Goal: Information Seeking & Learning: Check status

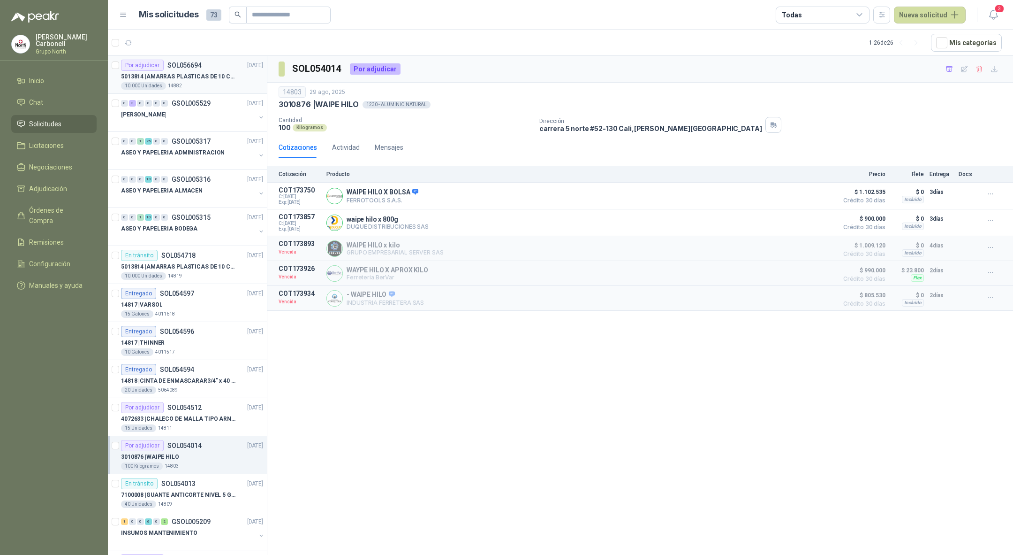
click at [194, 85] on div "10.000 Unidades 14882" at bounding box center [192, 86] width 142 height 8
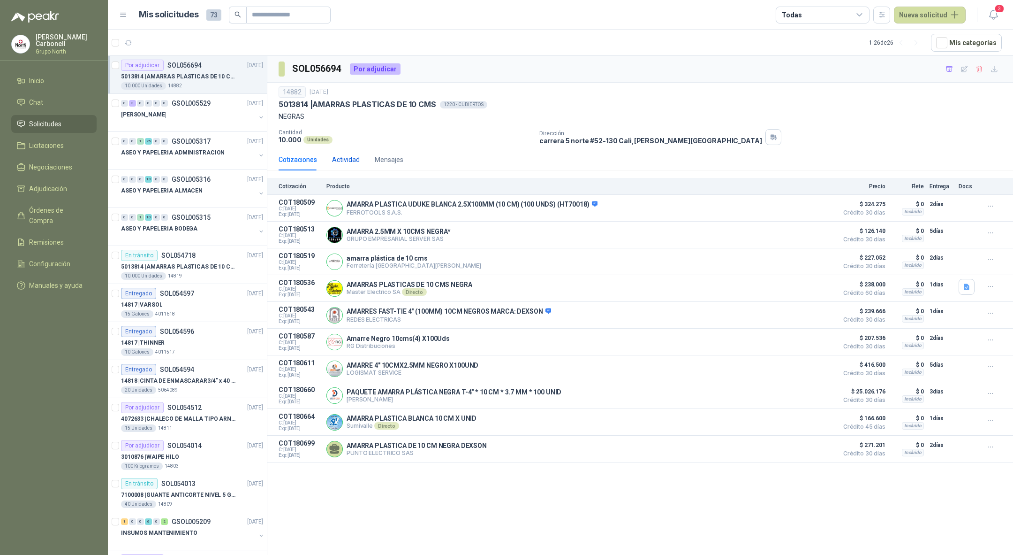
click at [346, 158] on div "Actividad" at bounding box center [346, 159] width 28 height 10
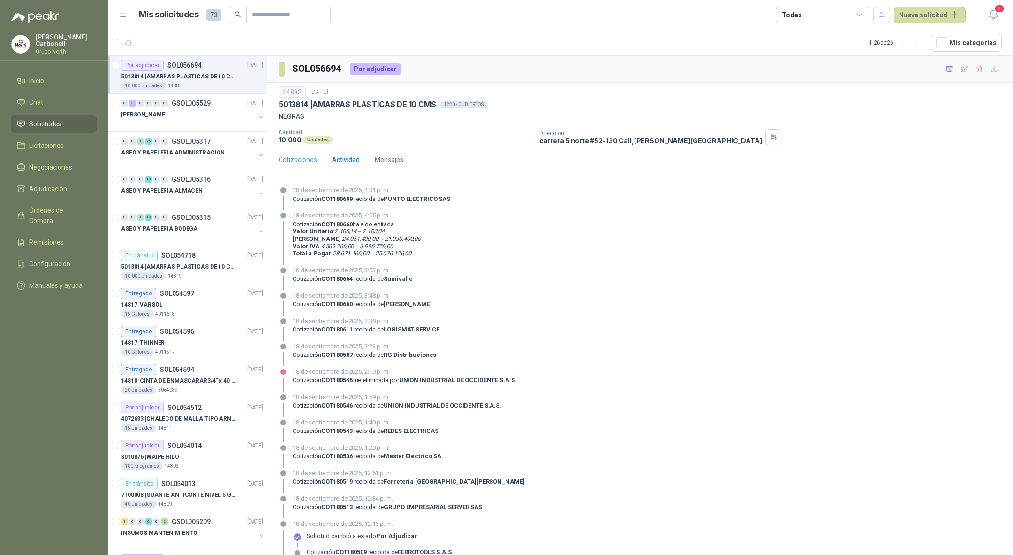
click at [308, 166] on div "Cotizaciones" at bounding box center [298, 160] width 38 height 22
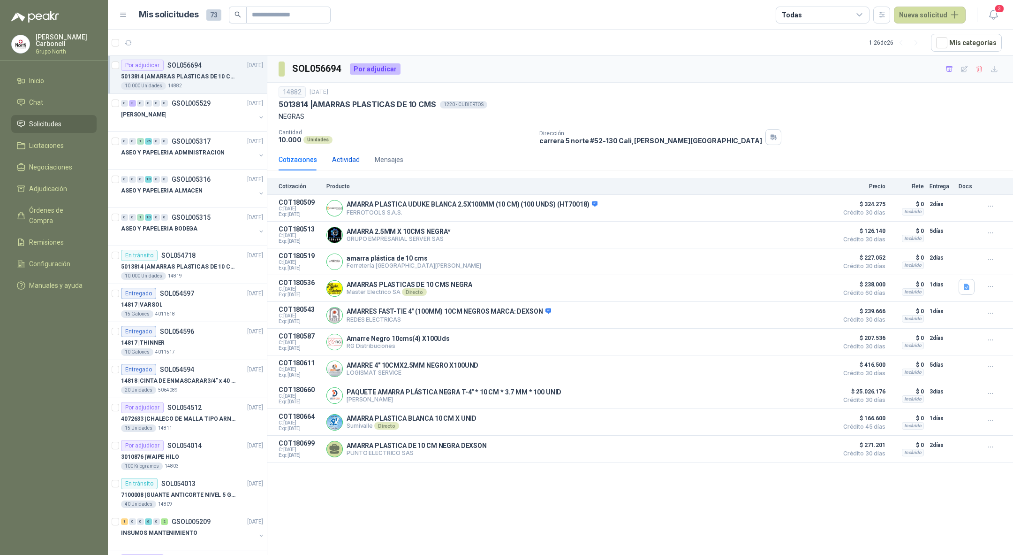
click at [345, 162] on div "Actividad" at bounding box center [346, 159] width 28 height 10
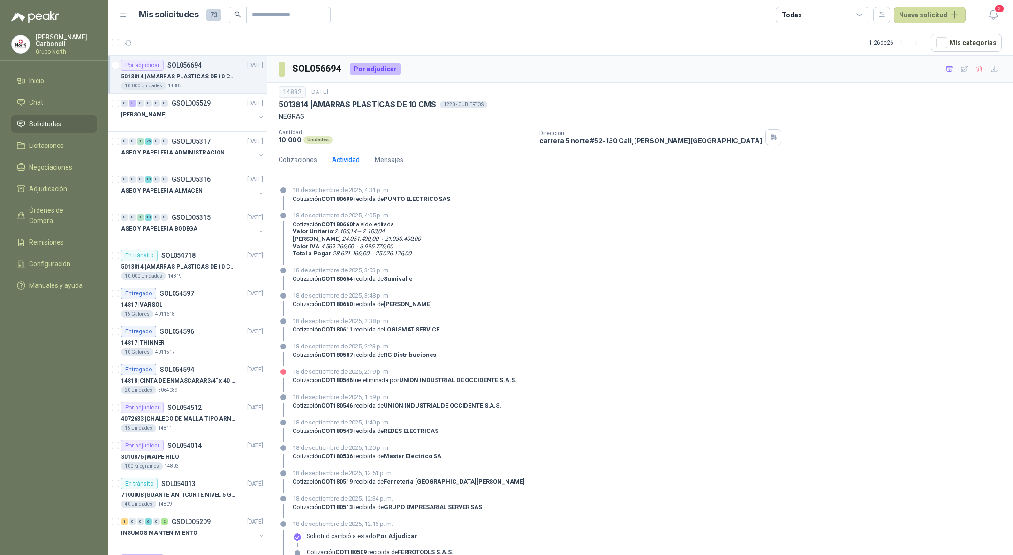
scroll to position [59, 0]
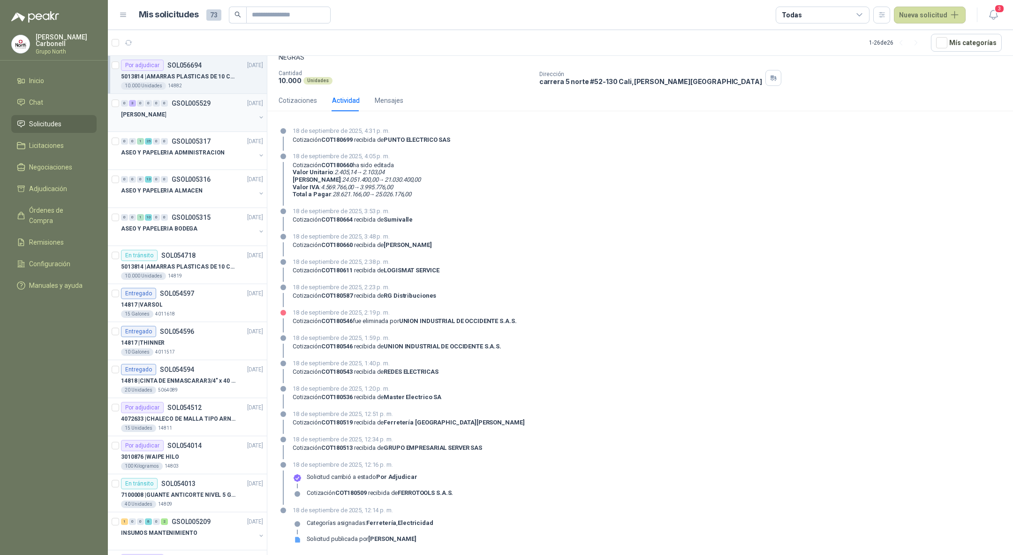
click at [183, 98] on div "0 3 0 0 0 0 GSOL005529 18/09/25" at bounding box center [193, 103] width 144 height 11
click at [183, 106] on p "GSOL005529" at bounding box center [191, 103] width 39 height 7
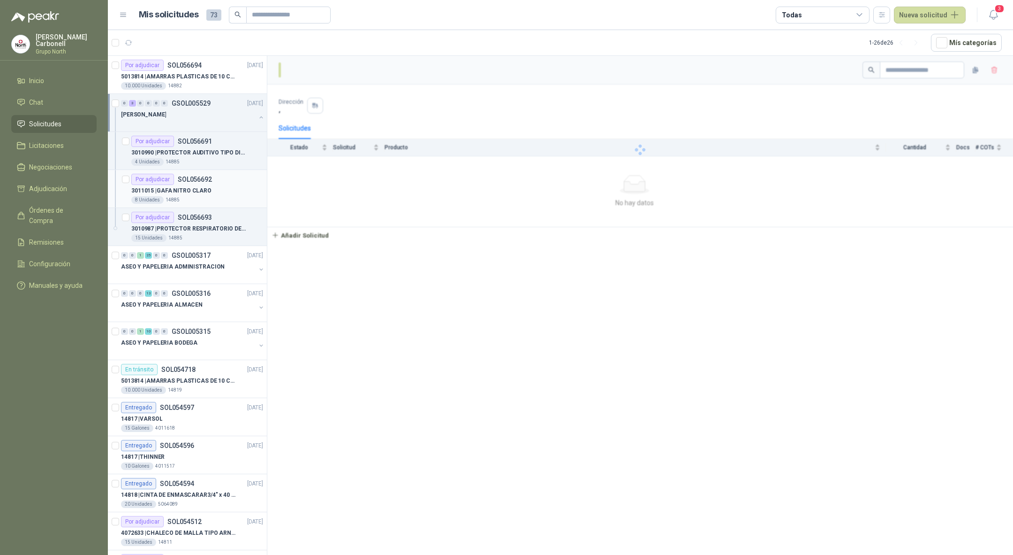
click at [216, 174] on div "Por adjudicar SOL056692" at bounding box center [197, 179] width 132 height 11
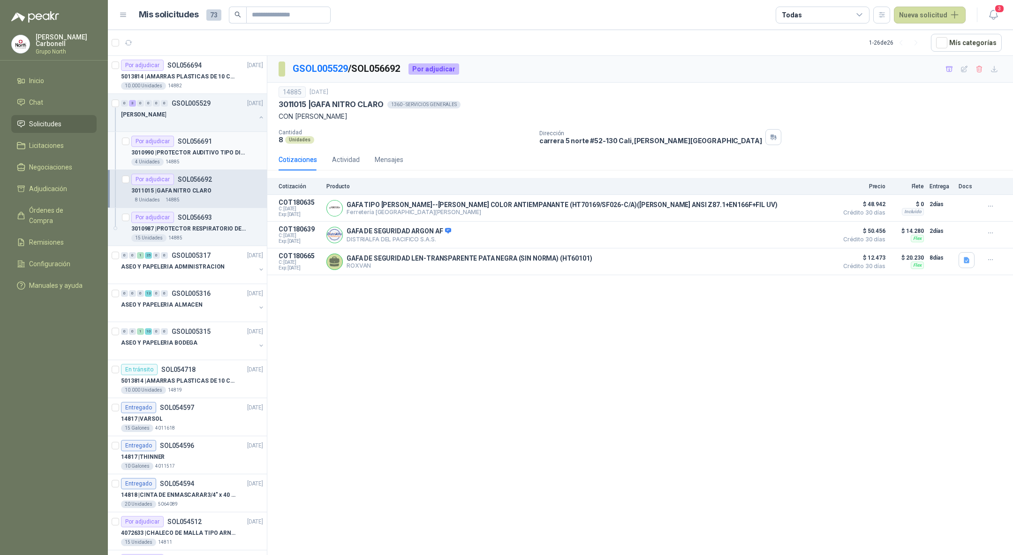
click at [218, 152] on p "3010990 | PROTECTOR AUDITIVO TIPO DIADEMA" at bounding box center [189, 152] width 117 height 9
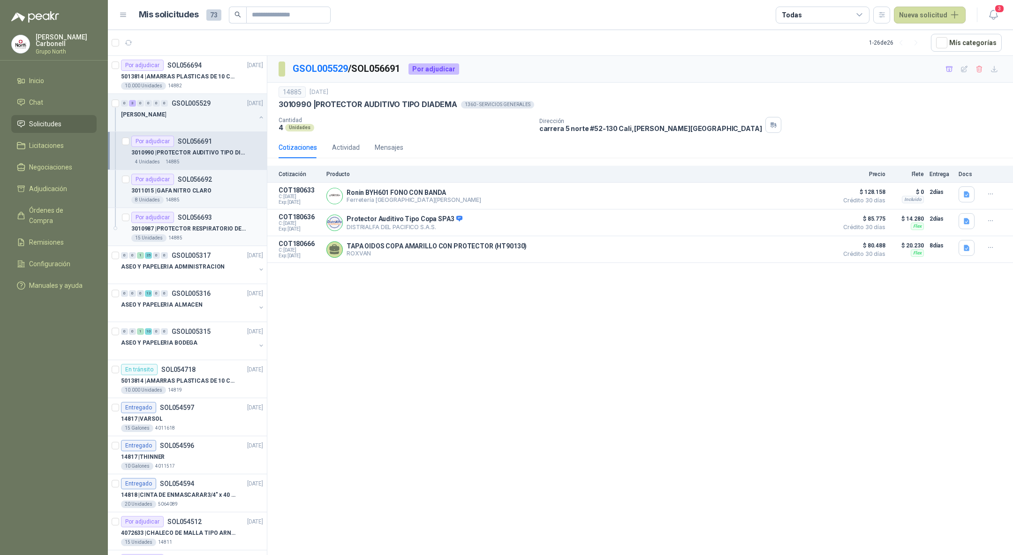
click at [223, 221] on div "Por adjudicar SOL056693" at bounding box center [197, 217] width 132 height 11
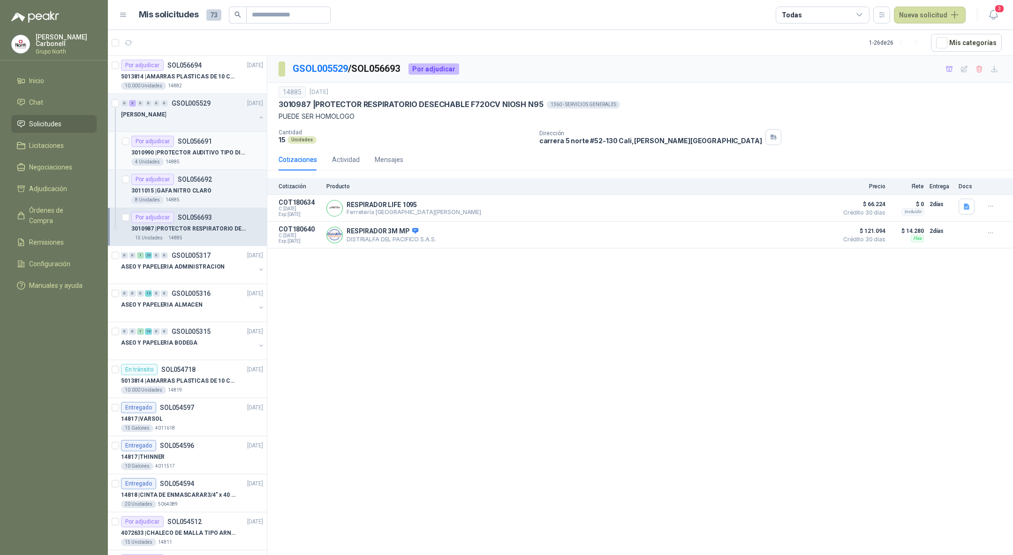
click at [236, 154] on p "3010990 | PROTECTOR AUDITIVO TIPO DIADEMA" at bounding box center [189, 152] width 117 height 9
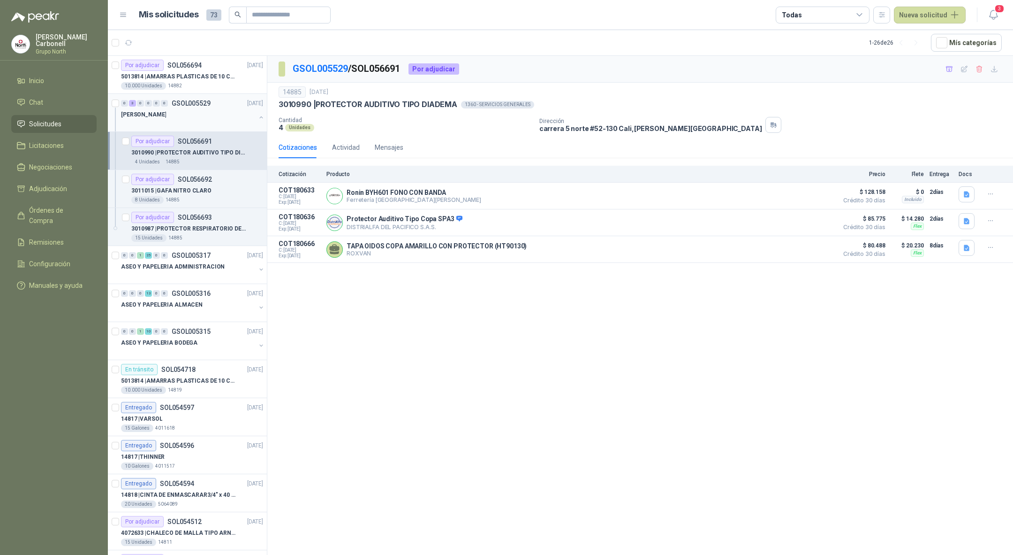
click at [258, 117] on button "button" at bounding box center [262, 118] width 8 height 8
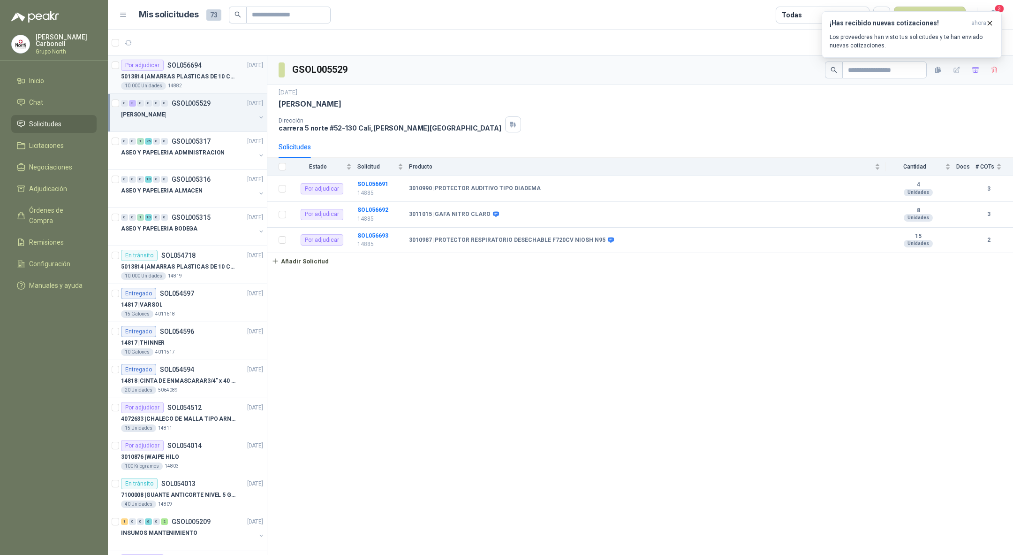
click at [190, 71] on div "5013814 | AMARRAS PLASTICAS DE 10 CMS" at bounding box center [192, 76] width 142 height 11
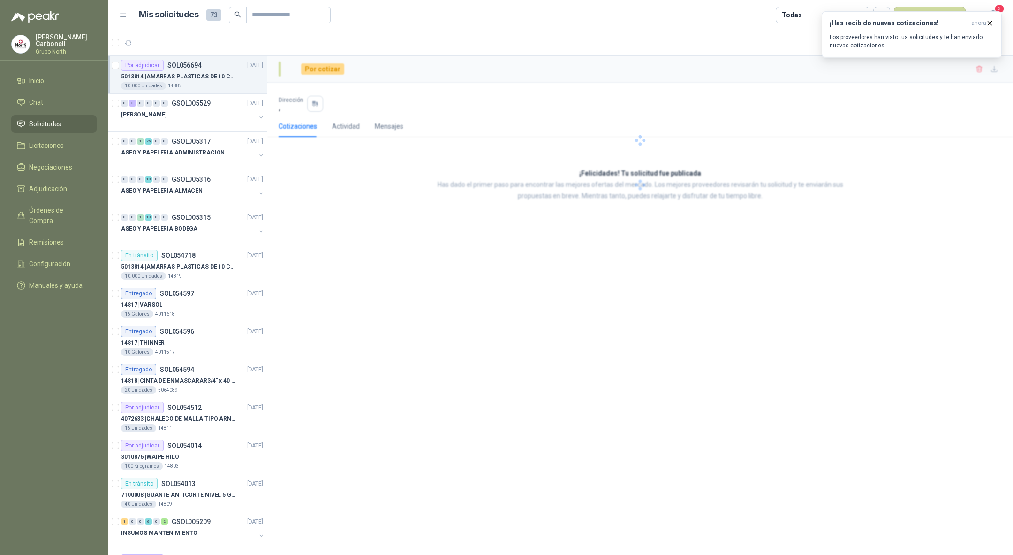
click at [190, 71] on div "5013814 | AMARRAS PLASTICAS DE 10 CMS" at bounding box center [192, 76] width 142 height 11
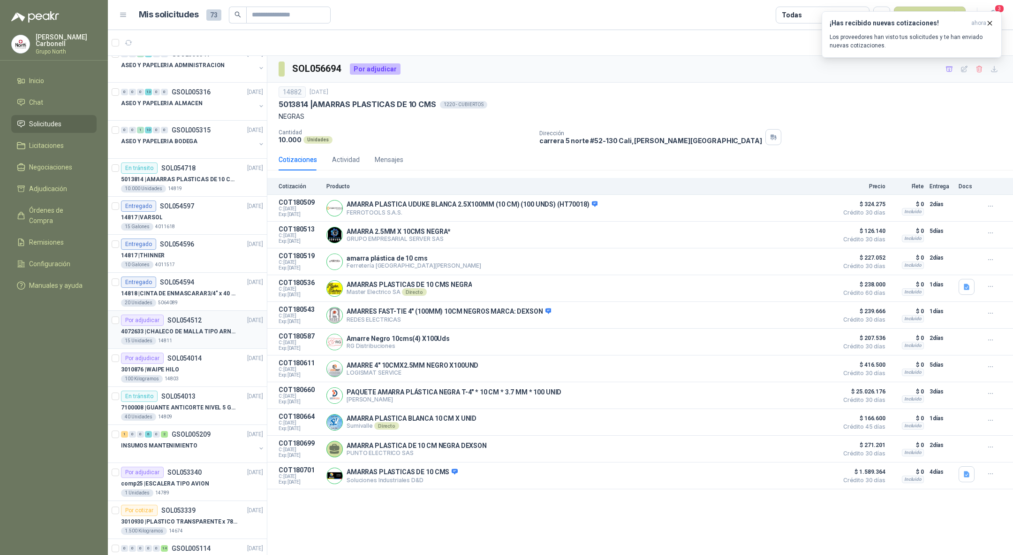
scroll to position [89, 0]
click at [195, 341] on div "15 Unidades 14811" at bounding box center [192, 339] width 142 height 8
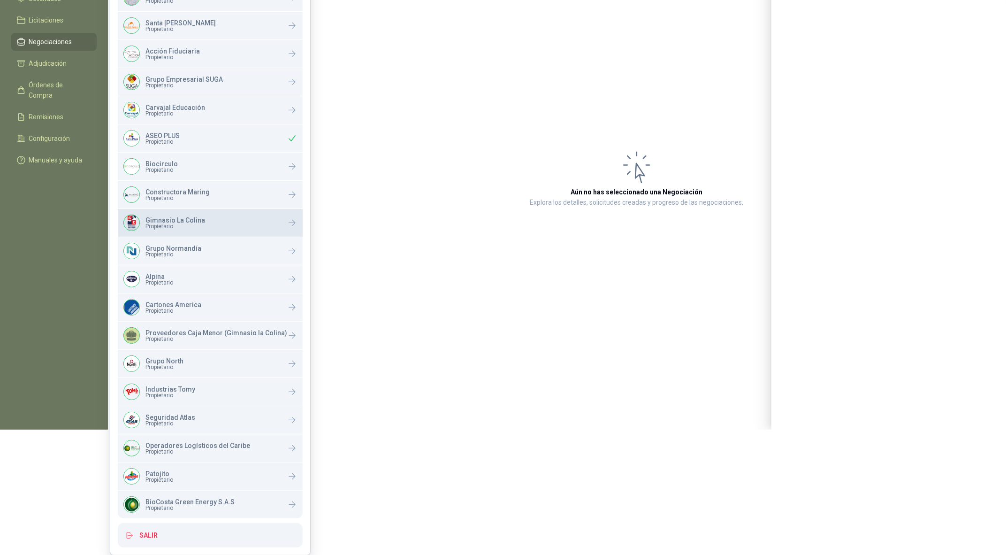
scroll to position [125, 0]
